Goal: Task Accomplishment & Management: Use online tool/utility

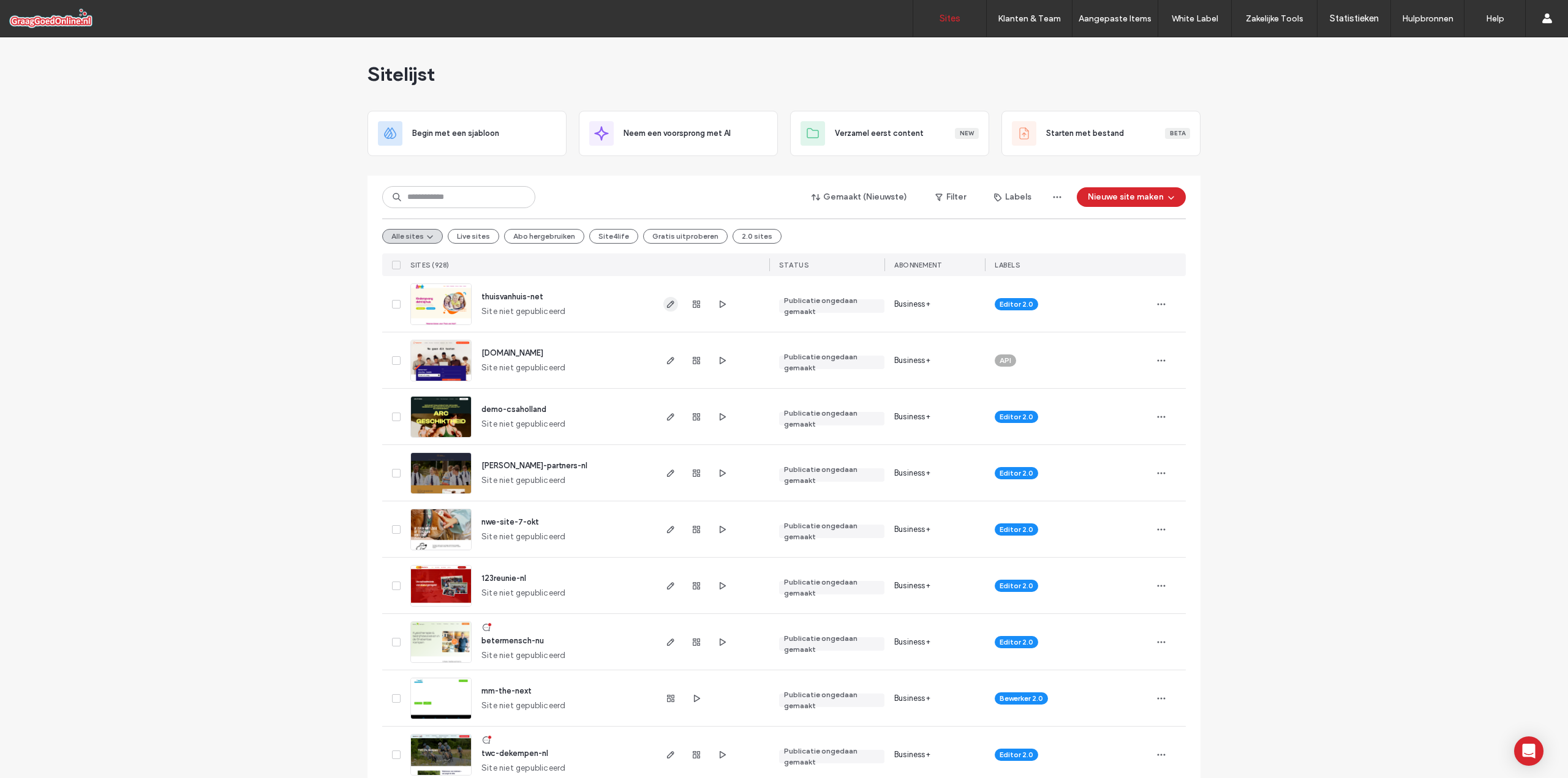
click at [666, 306] on icon "button" at bounding box center [671, 304] width 10 height 10
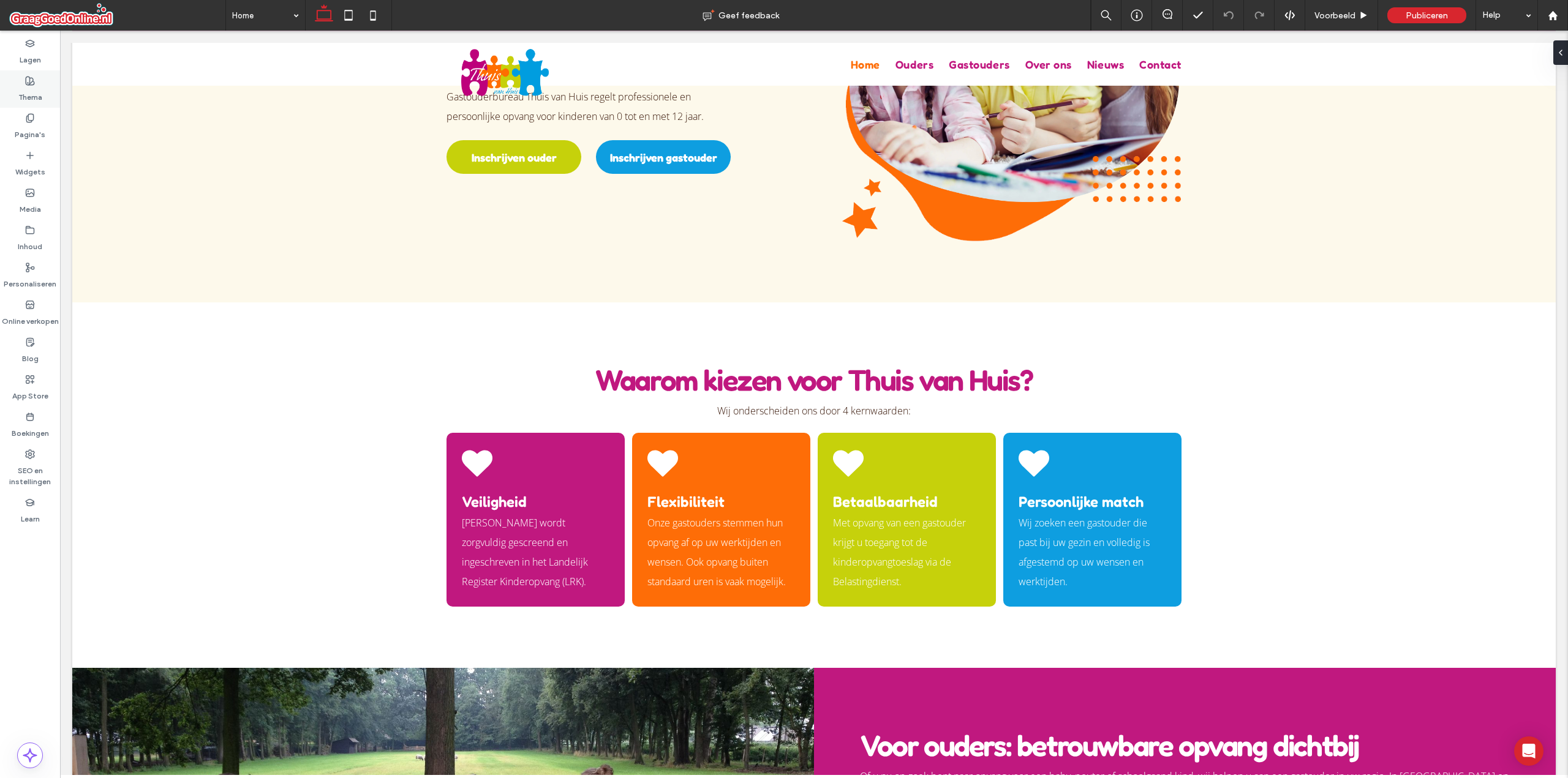
click at [29, 81] on icon at bounding box center [30, 81] width 10 height 10
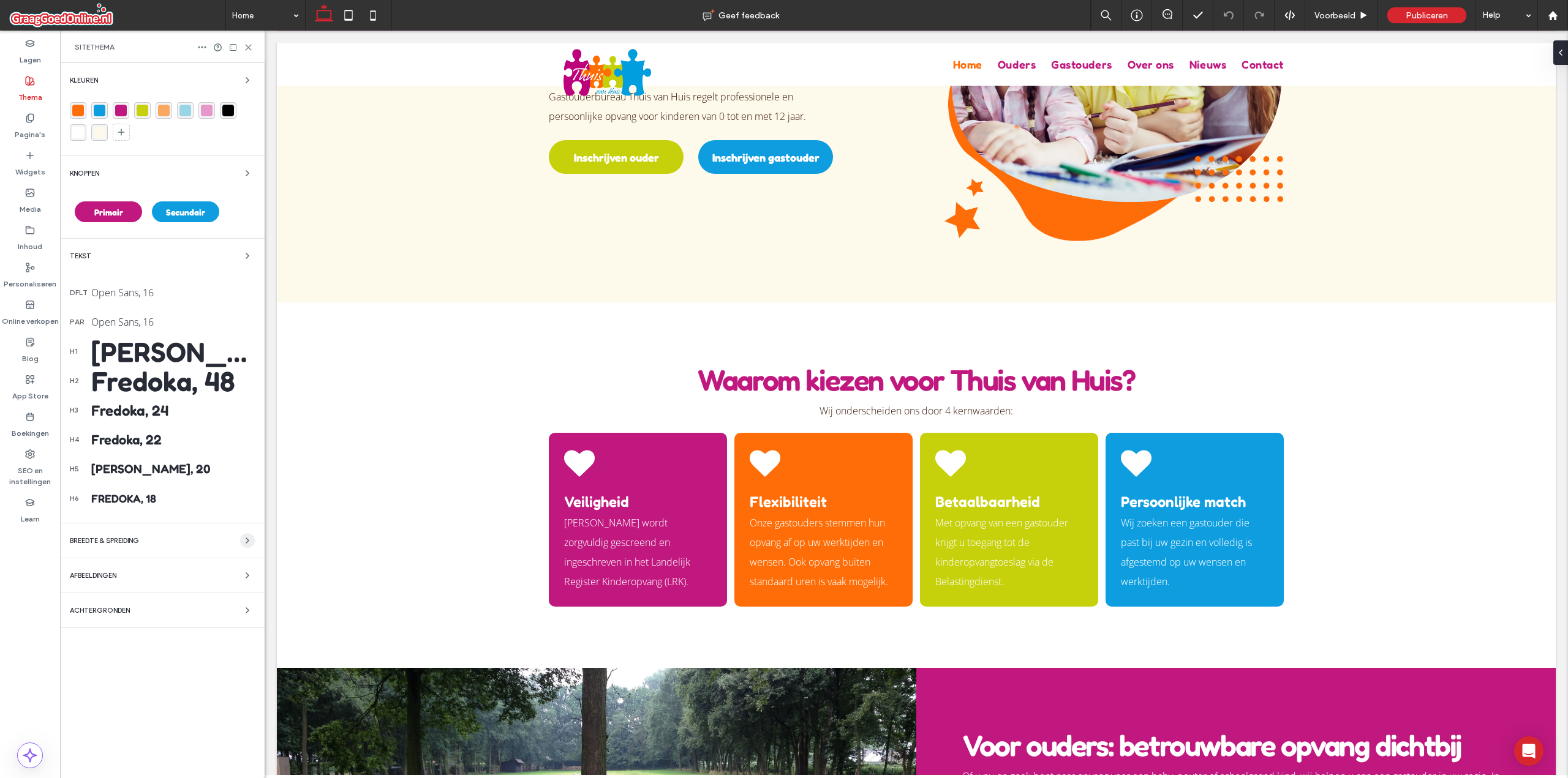
click at [250, 545] on icon "button" at bounding box center [247, 540] width 10 height 10
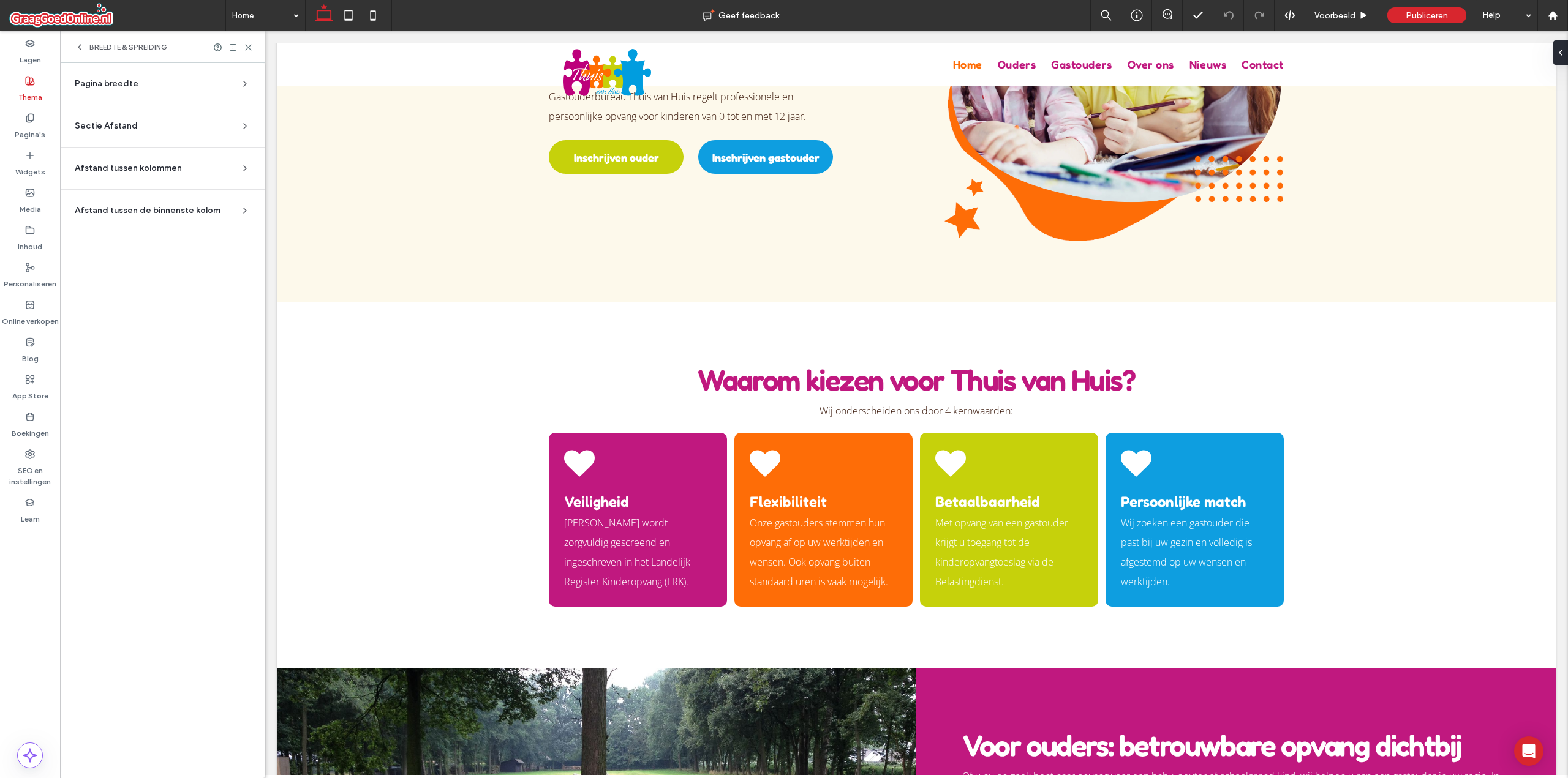
click at [164, 85] on div "Pagina breedte" at bounding box center [157, 84] width 166 height 12
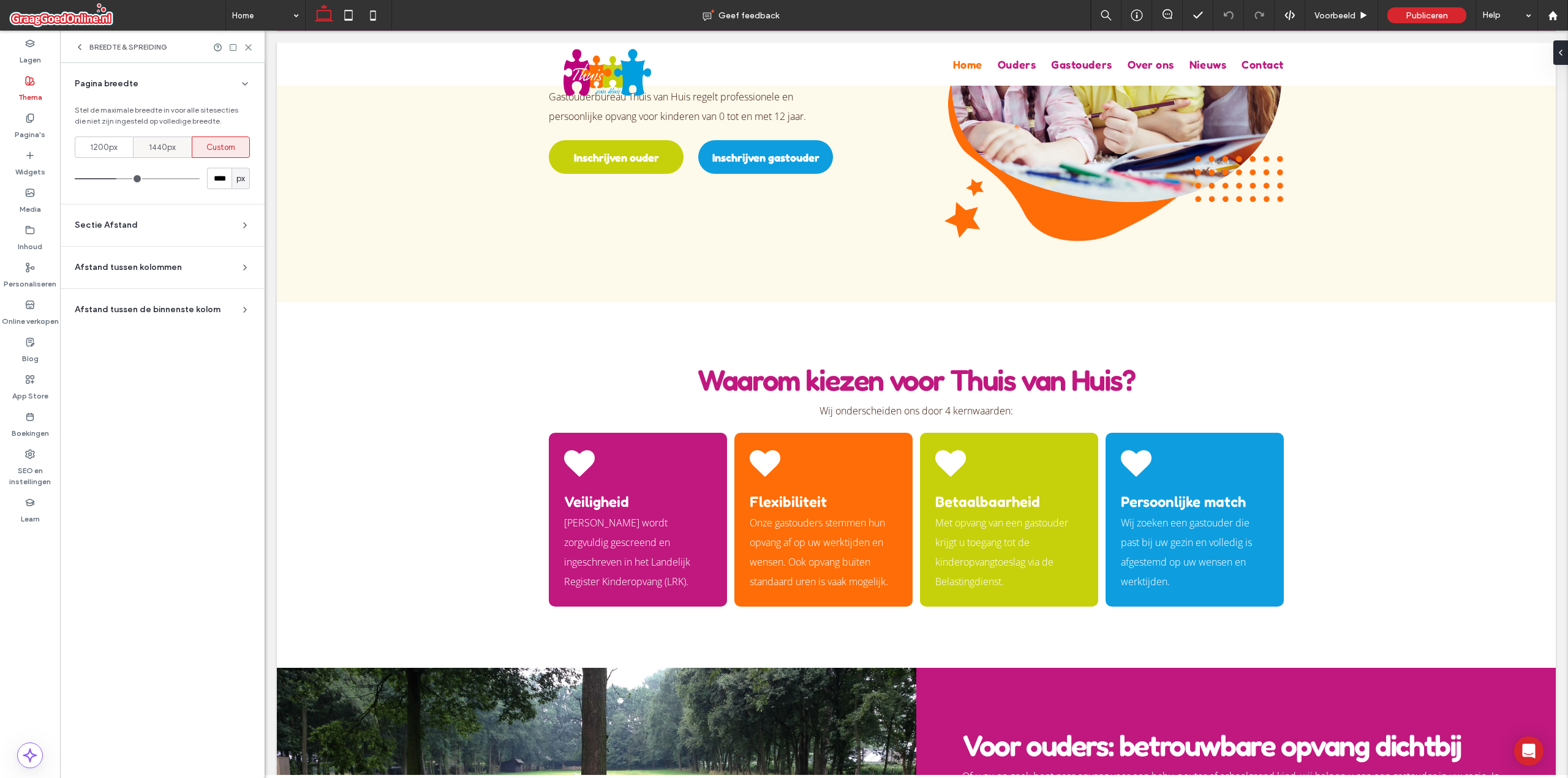
click at [164, 155] on div "1440px" at bounding box center [162, 147] width 42 height 20
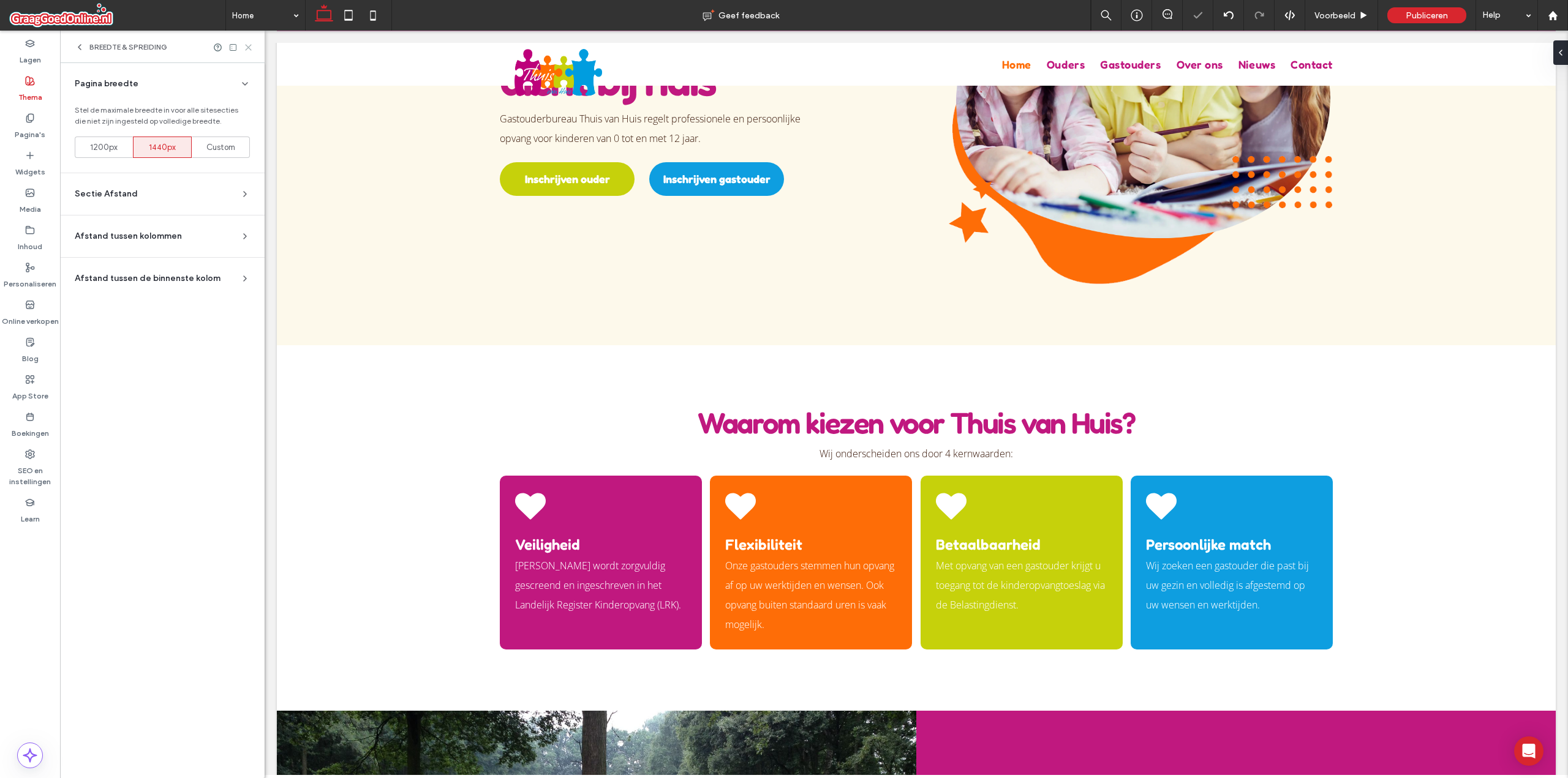
click at [250, 45] on use at bounding box center [248, 48] width 6 height 6
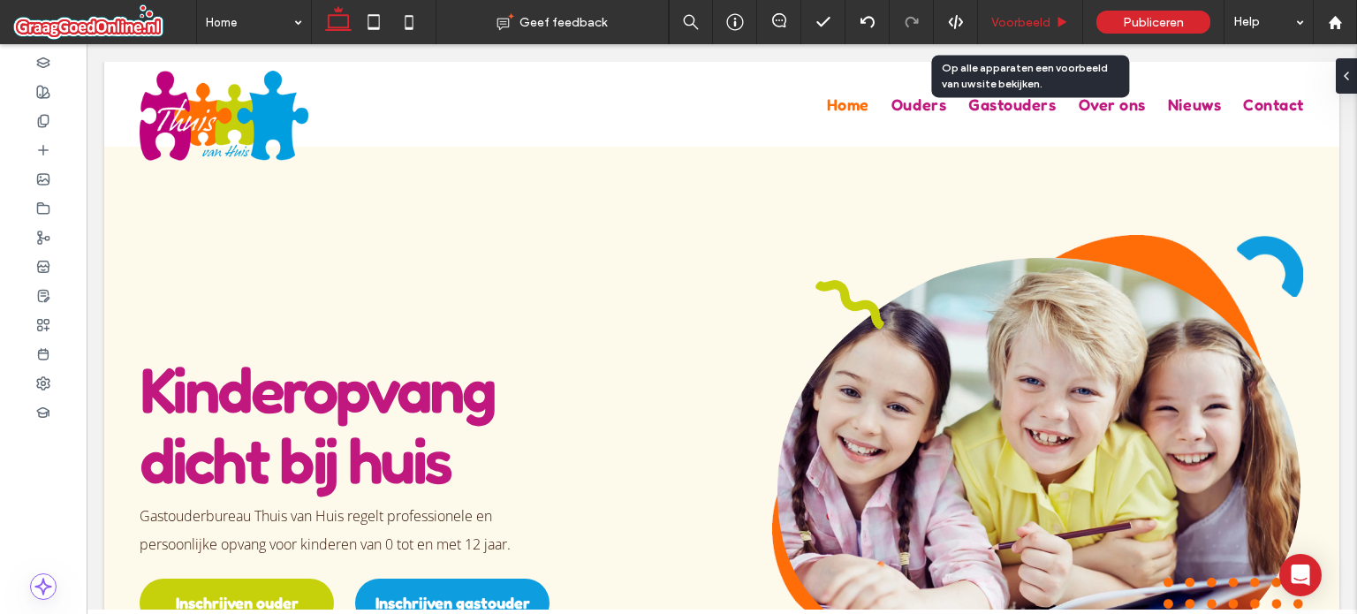
click at [1023, 15] on span "Voorbeeld" at bounding box center [1020, 22] width 59 height 15
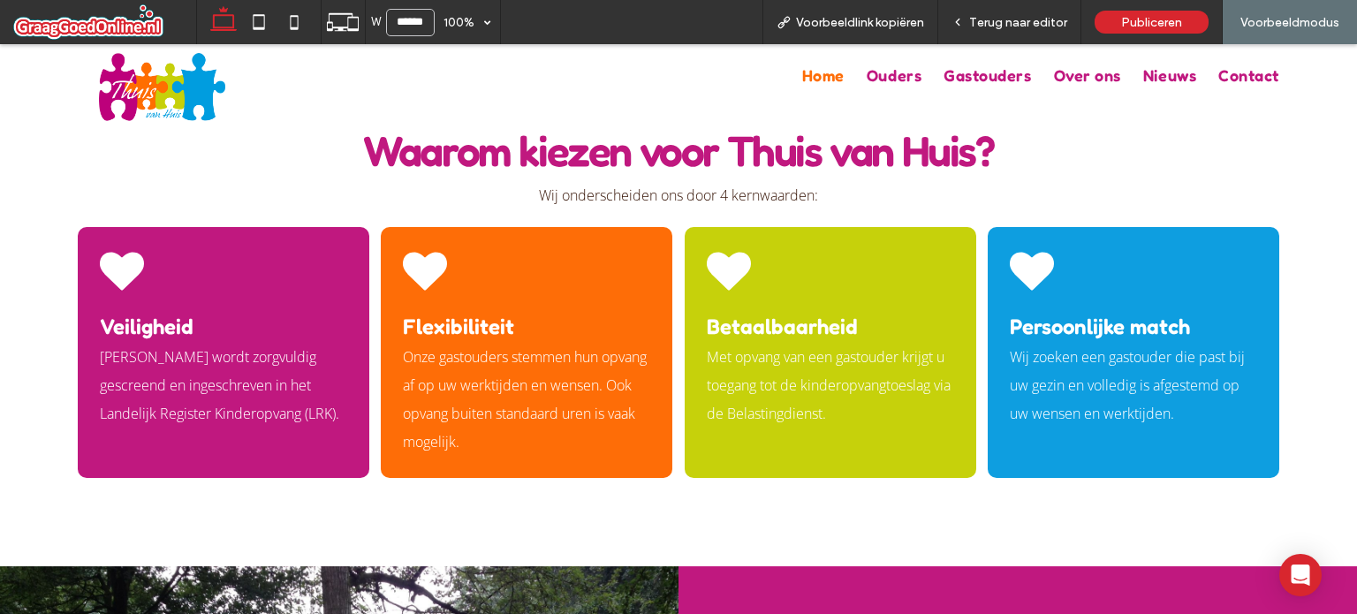
scroll to position [772, 0]
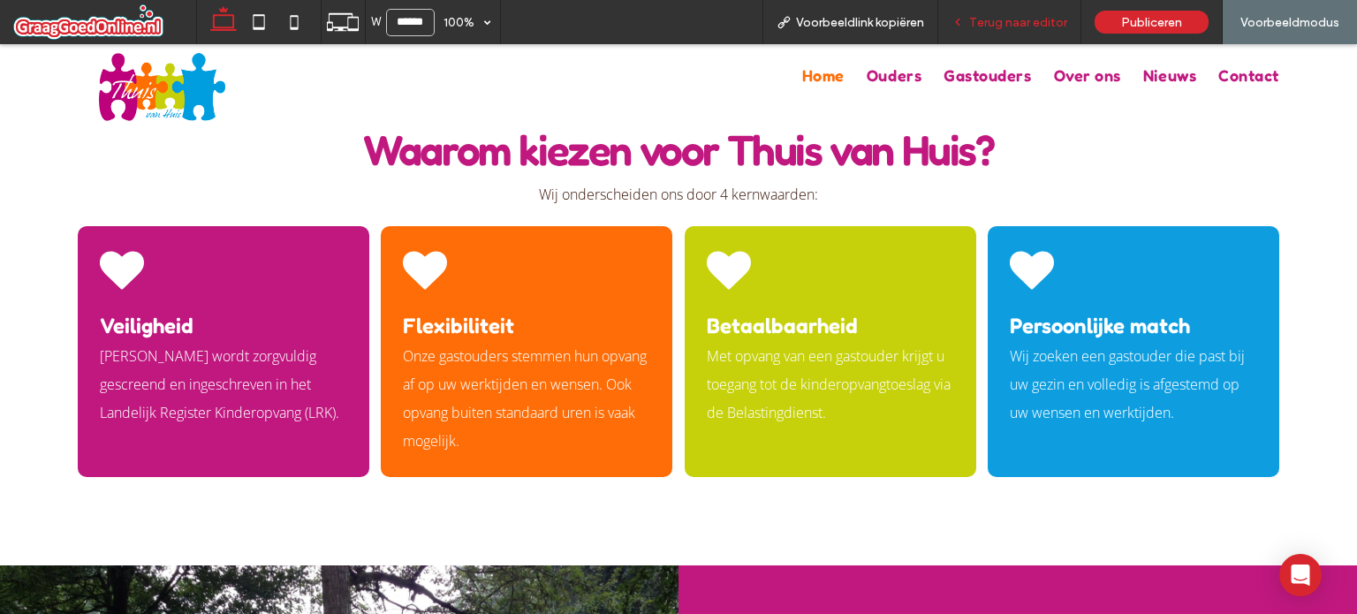
click at [1005, 20] on span "Terug naar editor" at bounding box center [1018, 22] width 98 height 15
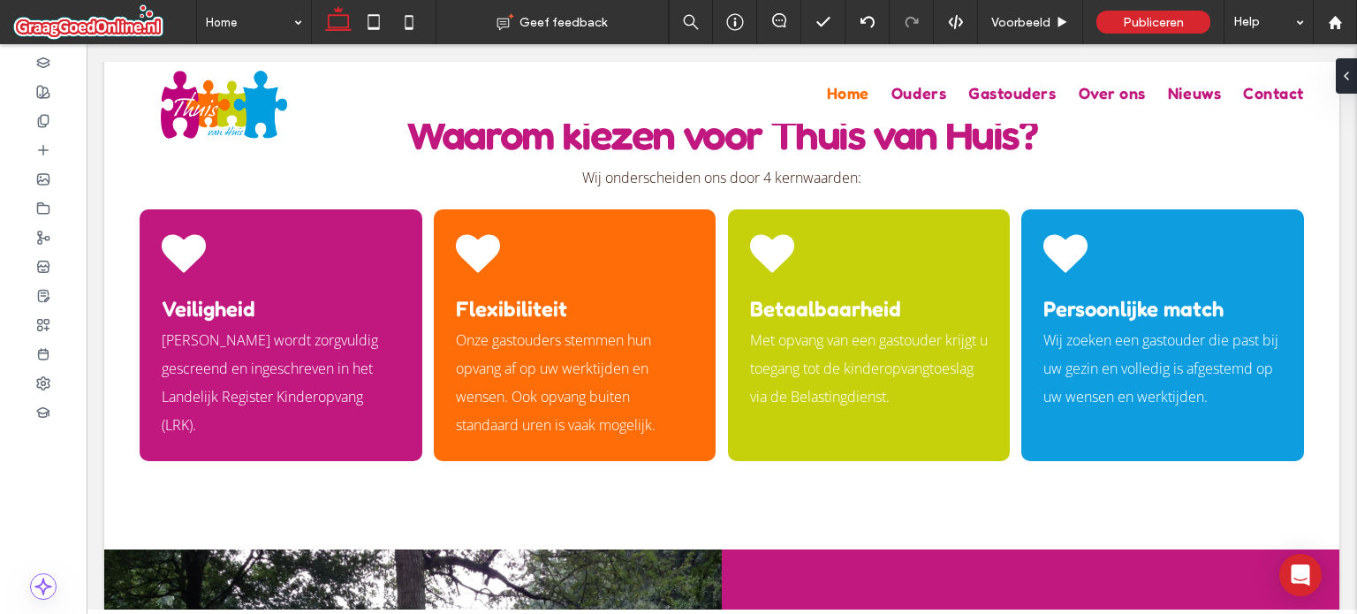
scroll to position [768, 0]
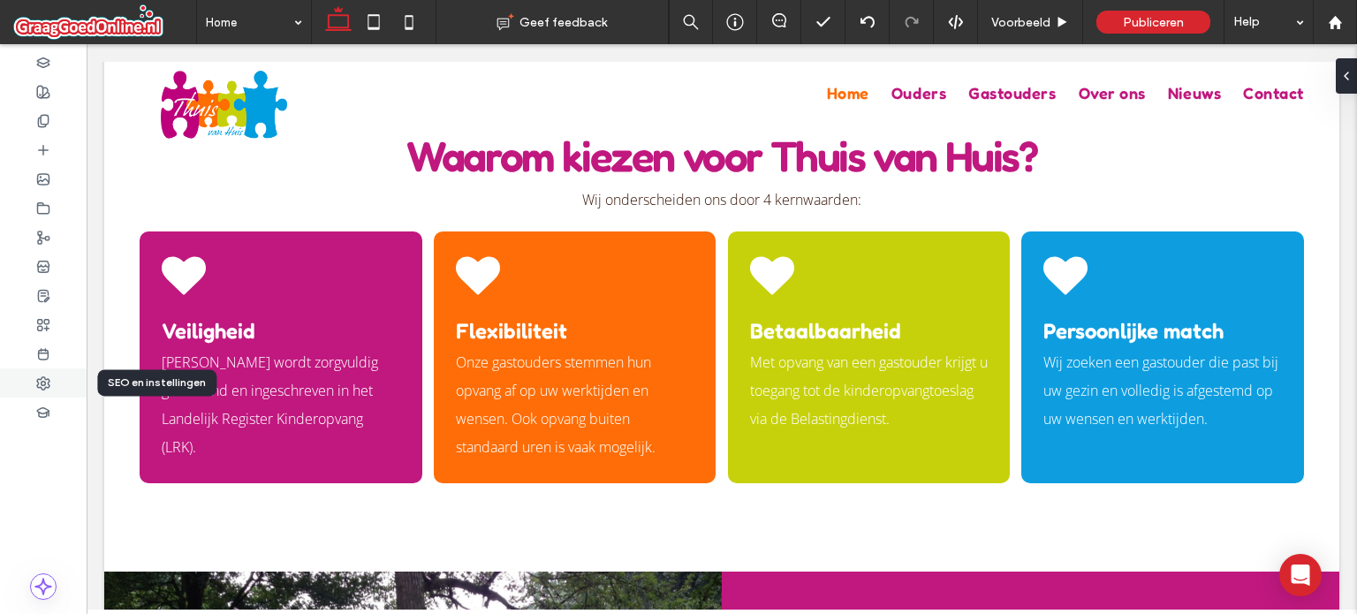
click at [49, 390] on icon at bounding box center [43, 383] width 14 height 14
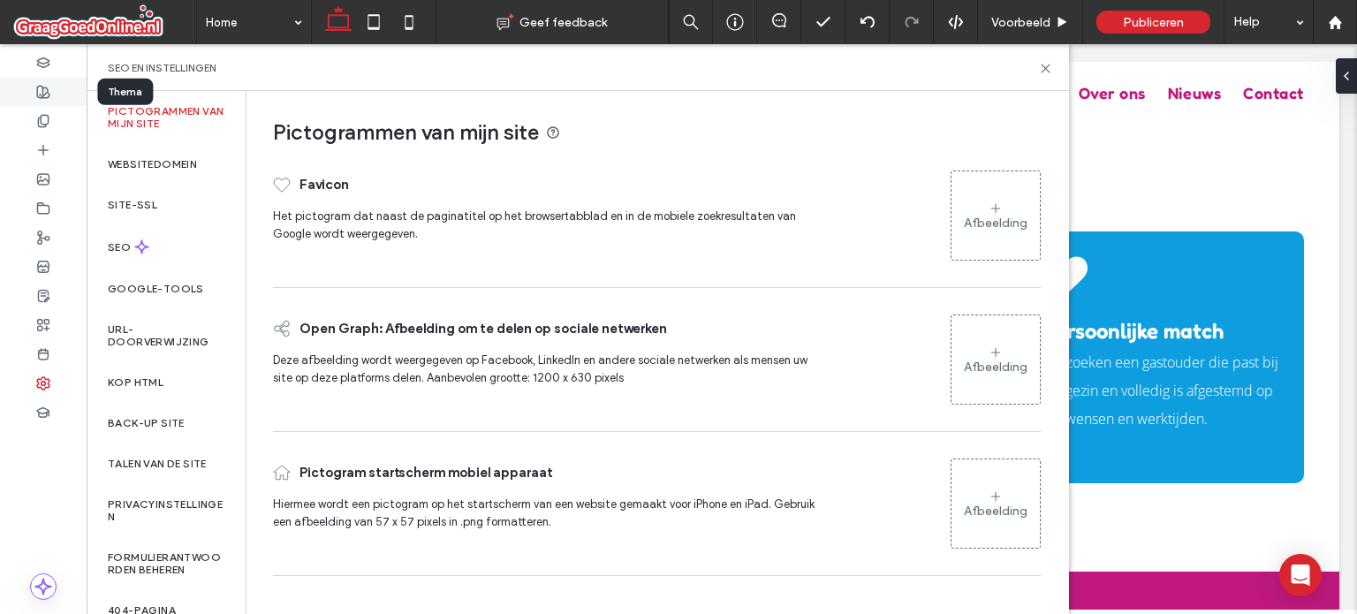
click at [49, 100] on div at bounding box center [43, 91] width 87 height 29
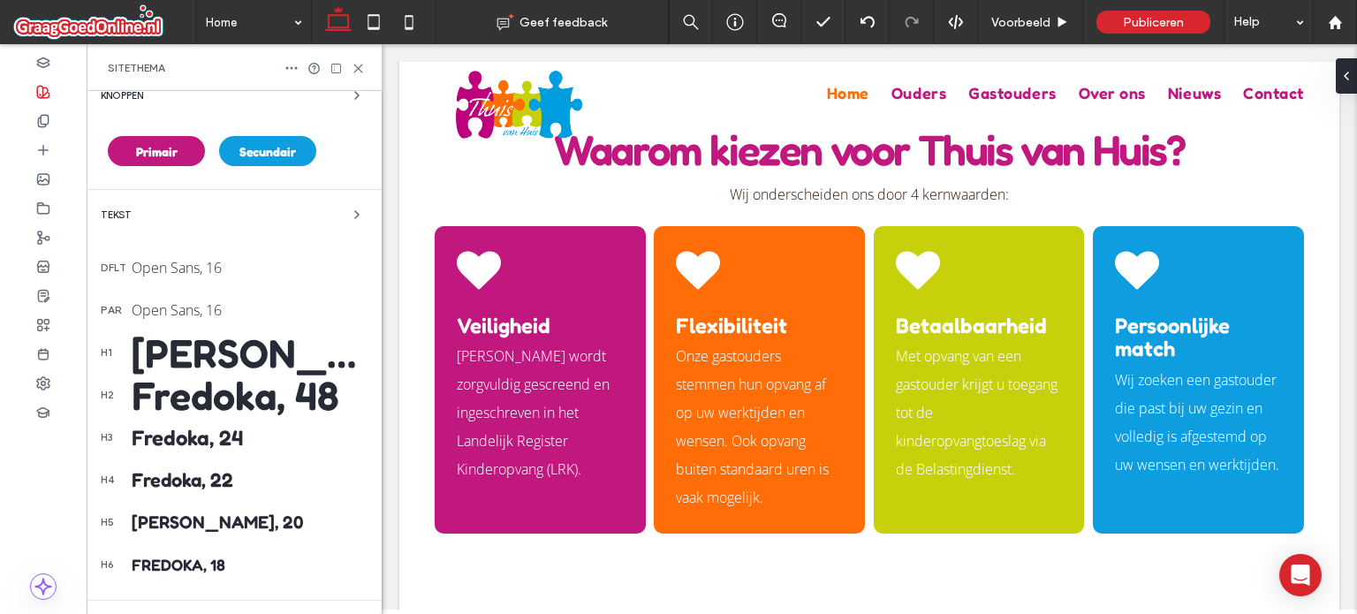
scroll to position [290, 0]
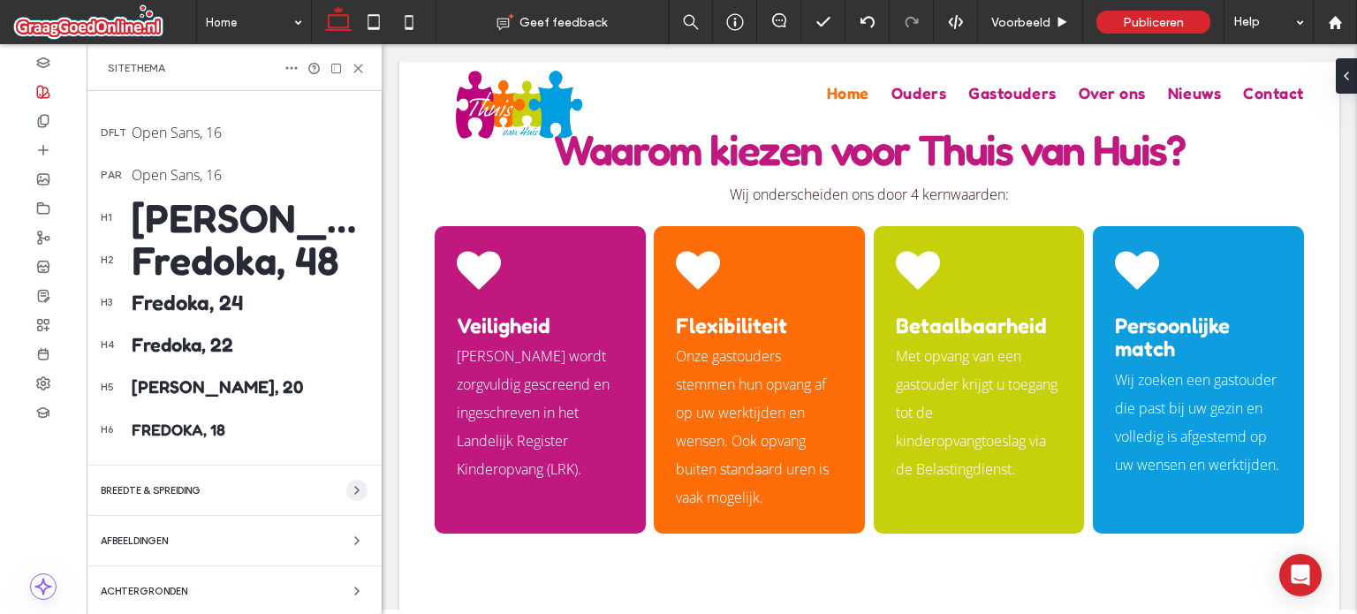
click at [350, 495] on icon "button" at bounding box center [357, 490] width 14 height 14
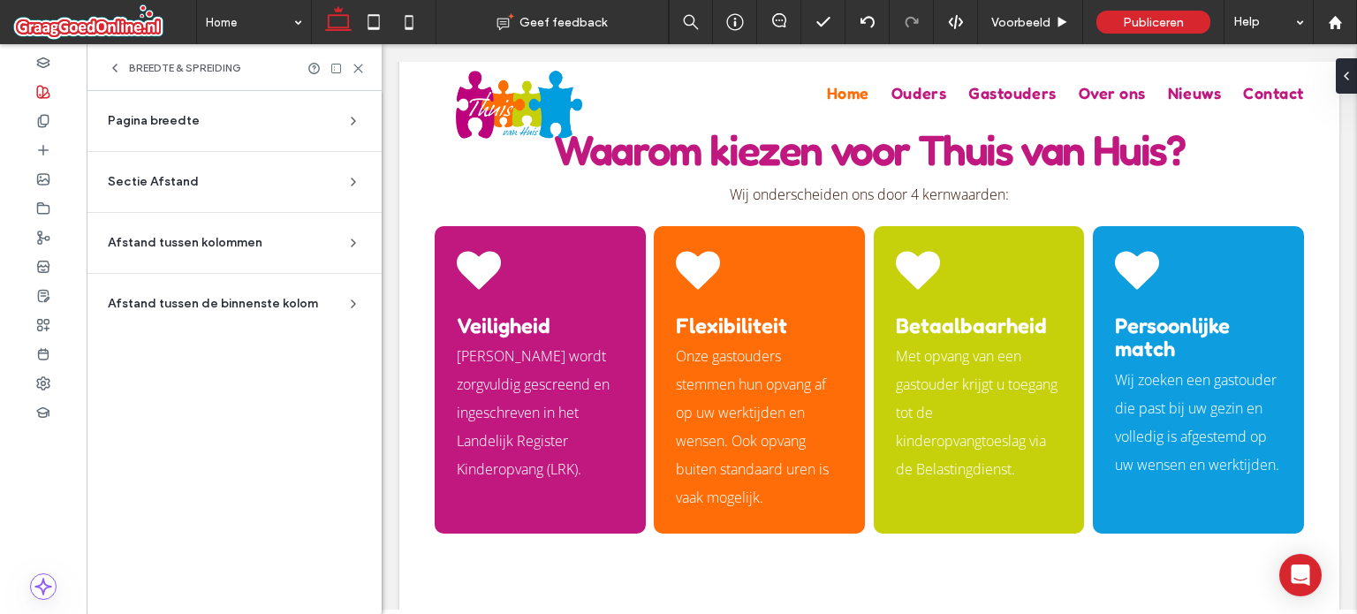
scroll to position [0, 0]
click at [186, 122] on span "Pagina breedte" at bounding box center [154, 121] width 92 height 18
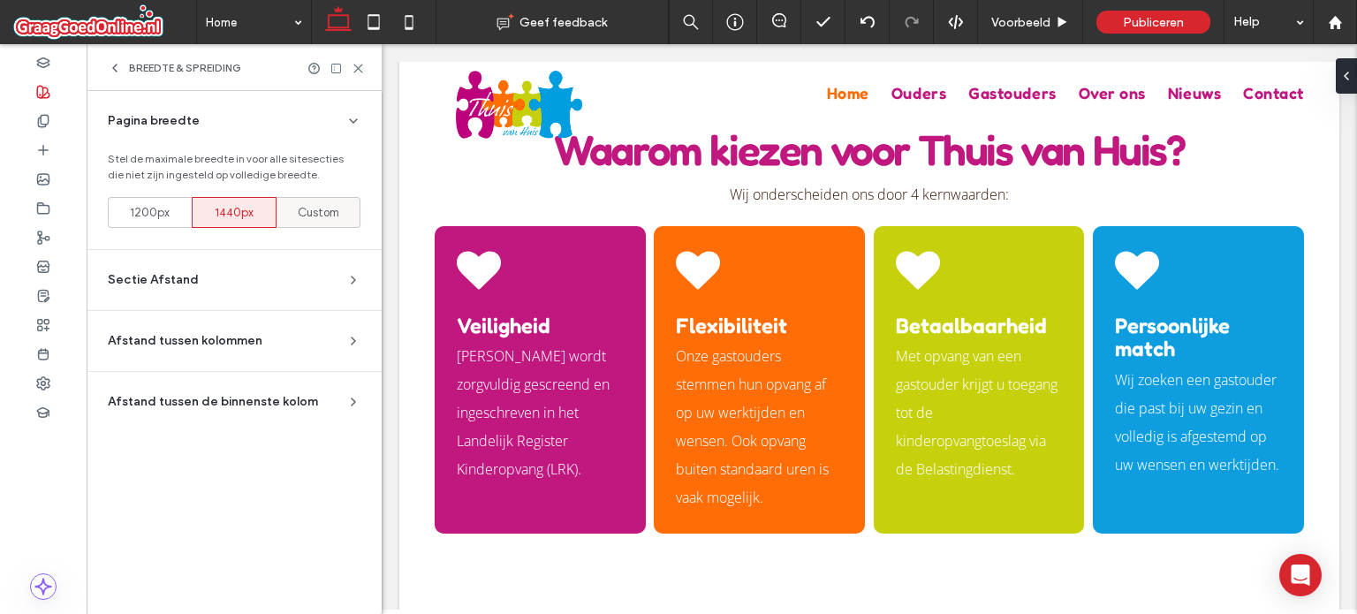
click at [317, 214] on span "Custom" at bounding box center [319, 213] width 42 height 18
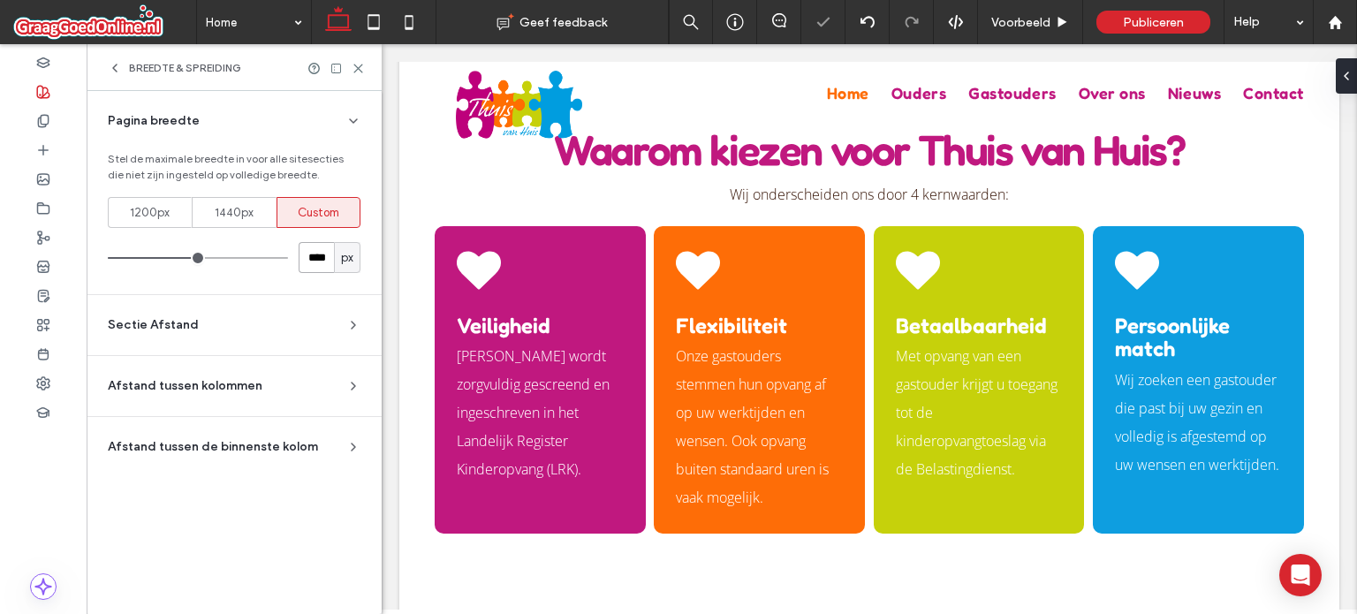
click at [315, 248] on input "****" at bounding box center [316, 257] width 35 height 31
type input "****"
click at [361, 63] on icon at bounding box center [358, 68] width 13 height 13
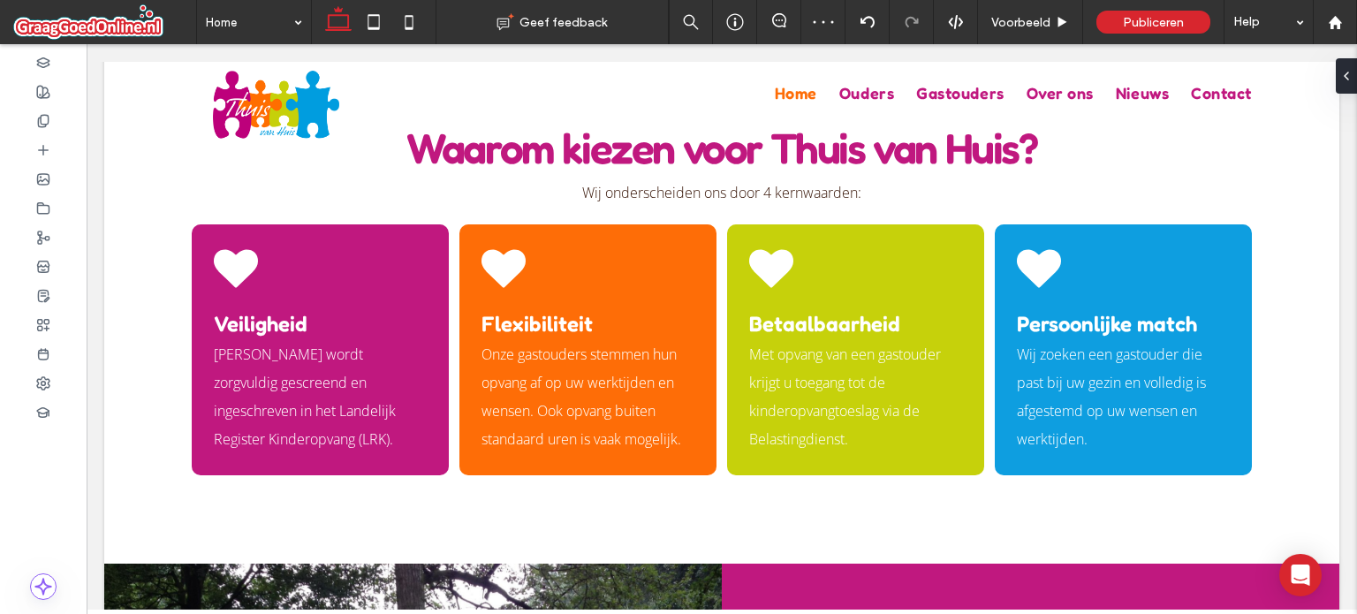
scroll to position [728, 0]
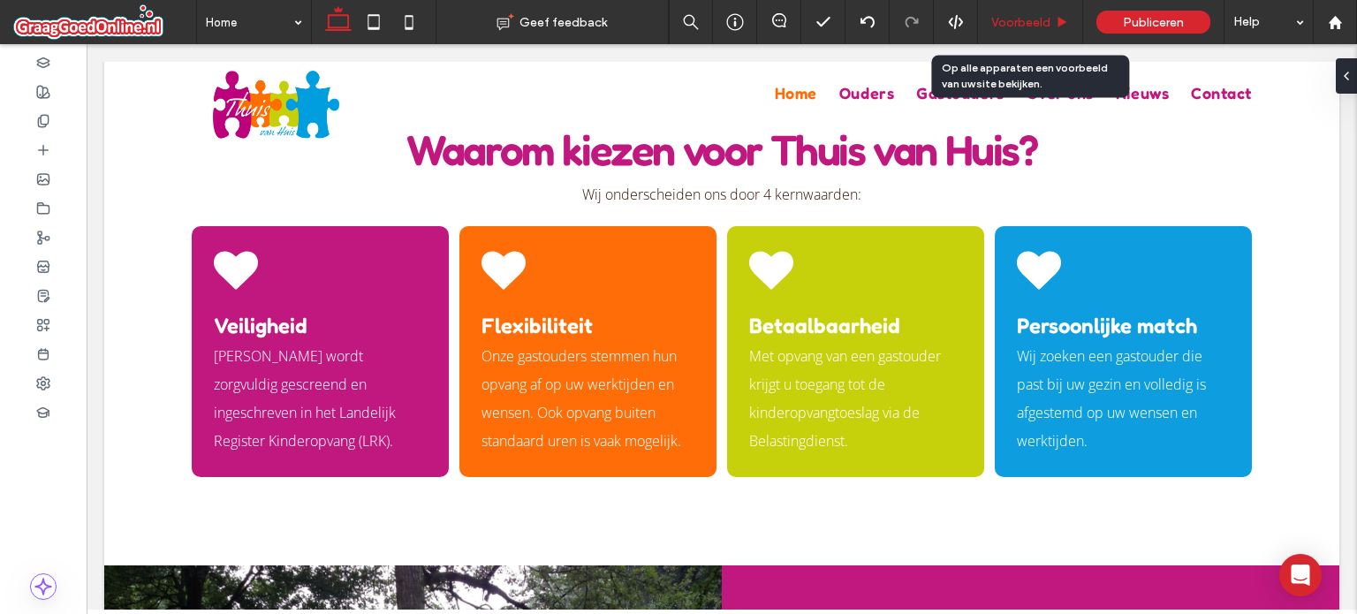
click at [1018, 31] on div "Voorbeeld" at bounding box center [1030, 22] width 105 height 44
click at [1020, 19] on span "Voorbeeld" at bounding box center [1020, 22] width 59 height 15
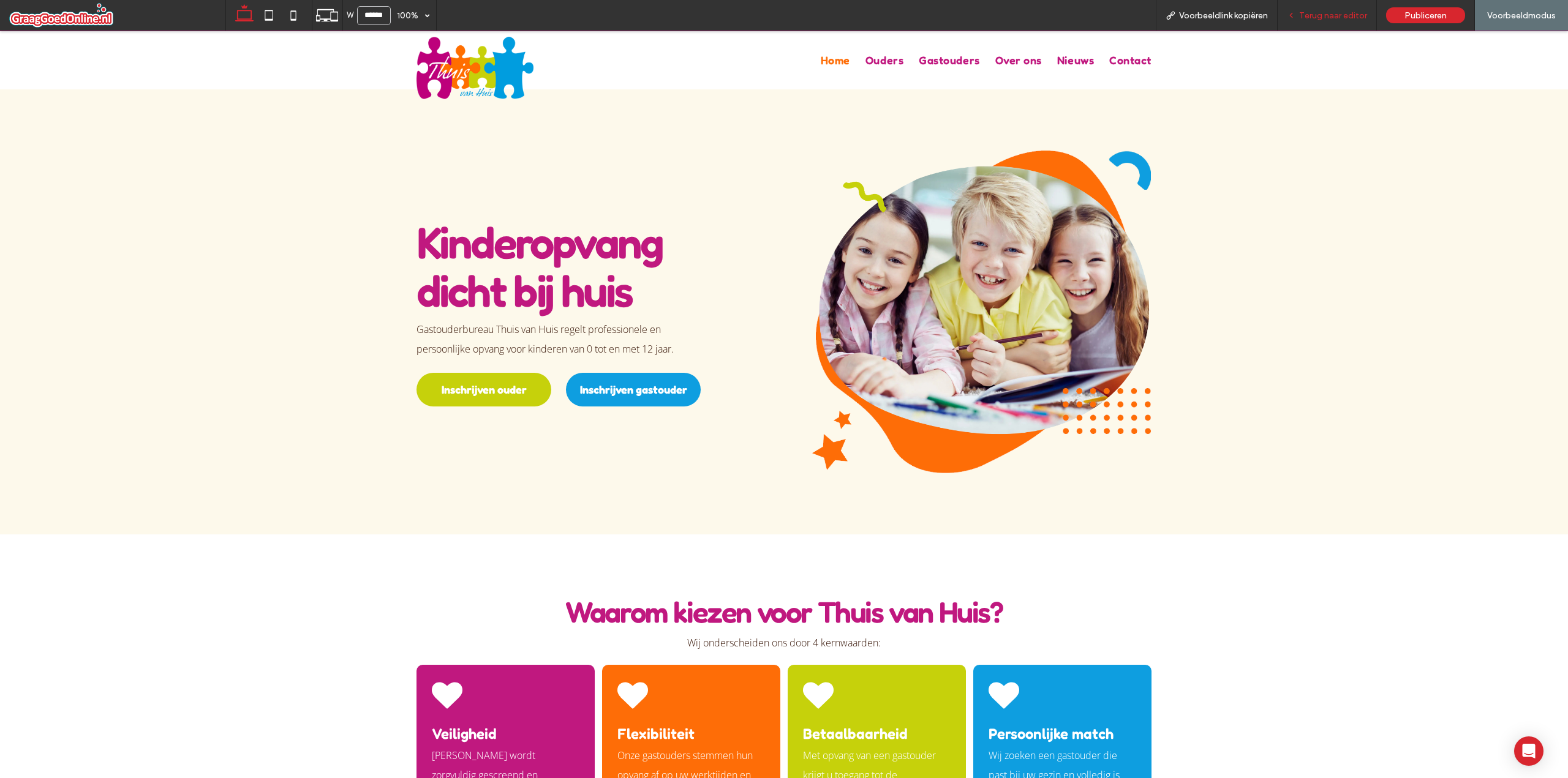
click at [1294, 19] on div "Terug naar editor" at bounding box center [1327, 15] width 98 height 10
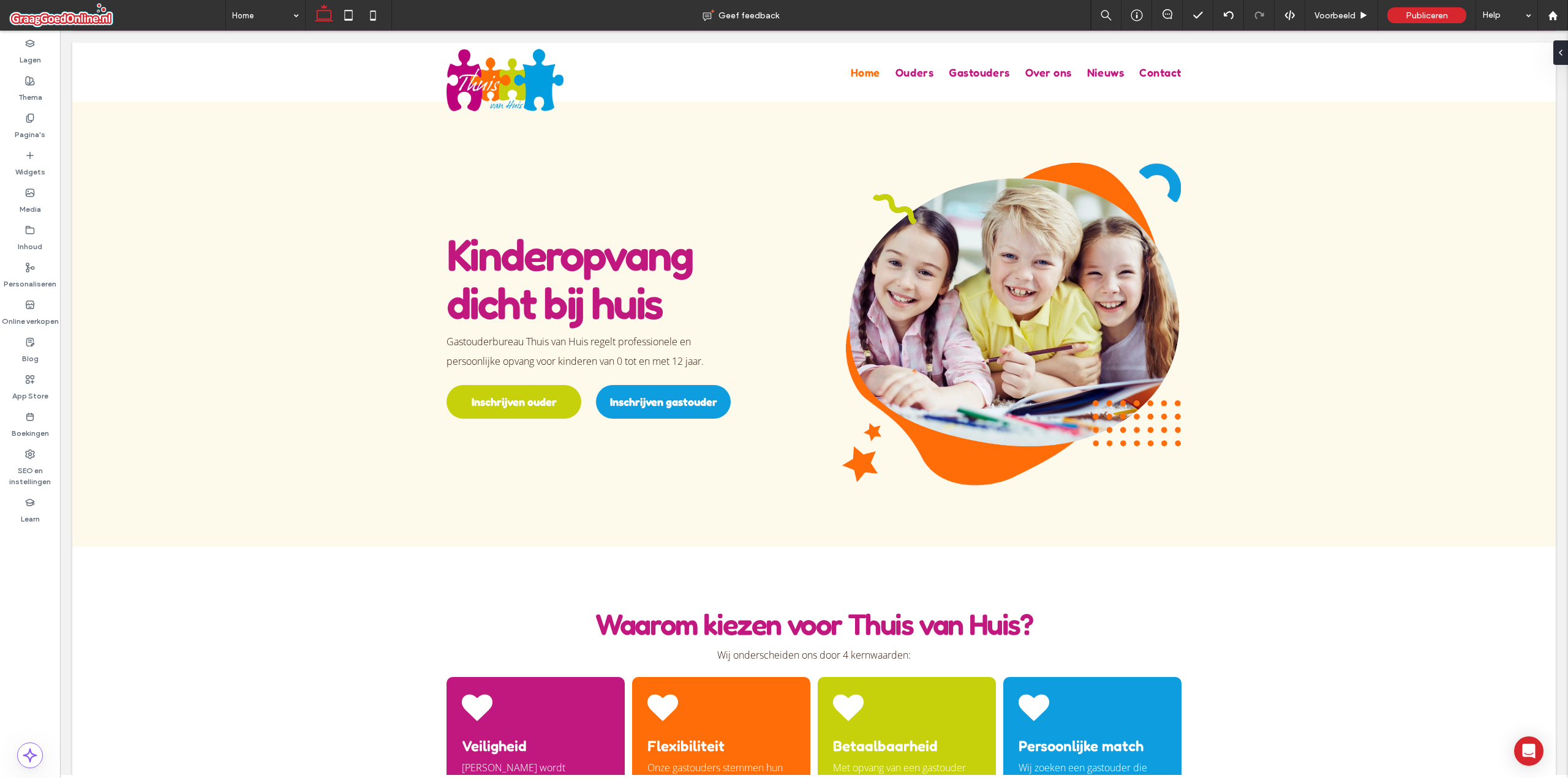
click at [261, 775] on div at bounding box center [815, 403] width 1508 height 745
click at [18, 687] on div "Lagen Thema Pagina's Widgets Media Inhoud Personaliseren Online verkopen Blog A…" at bounding box center [30, 404] width 60 height 748
